Goal: Navigation & Orientation: Go to known website

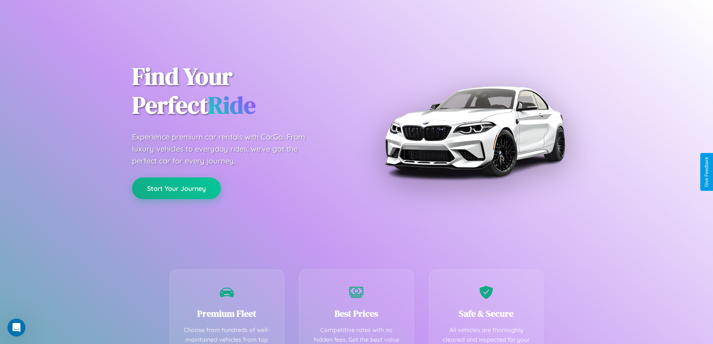
click at [176, 188] on button "Start Your Journey" at bounding box center [176, 188] width 89 height 22
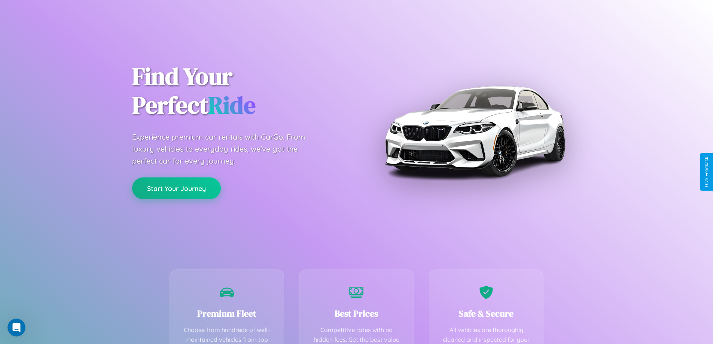
click at [176, 188] on button "Start Your Journey" at bounding box center [176, 188] width 89 height 22
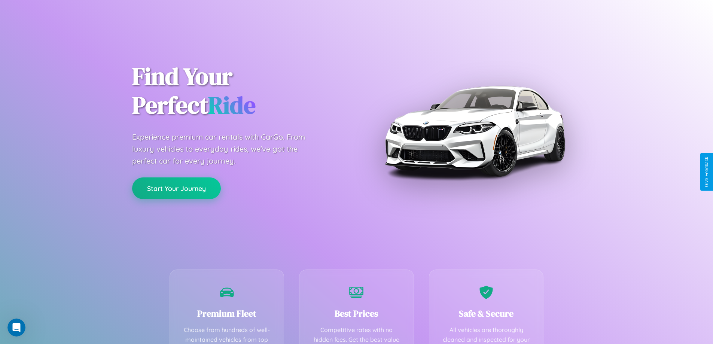
click at [176, 188] on button "Start Your Journey" at bounding box center [176, 188] width 89 height 22
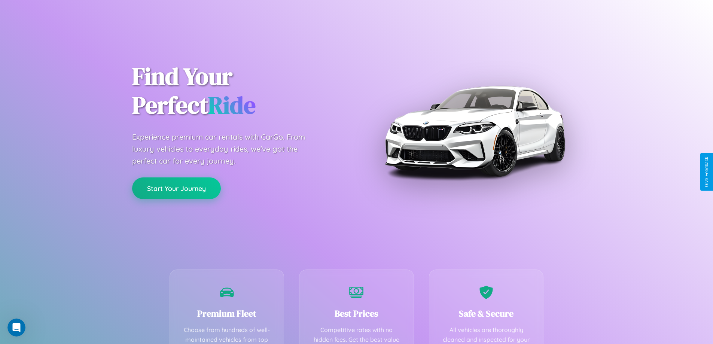
click at [176, 188] on button "Start Your Journey" at bounding box center [176, 188] width 89 height 22
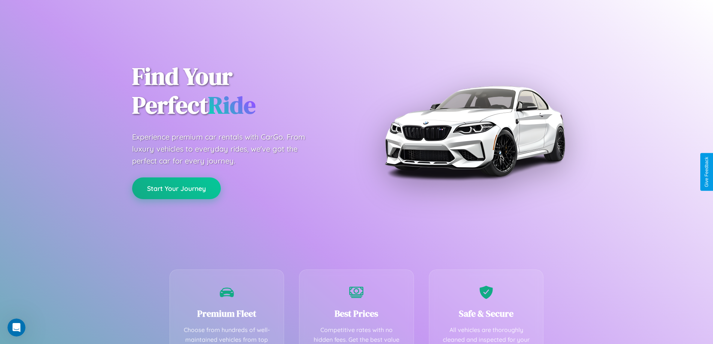
click at [176, 188] on button "Start Your Journey" at bounding box center [176, 188] width 89 height 22
